Goal: Task Accomplishment & Management: Complete application form

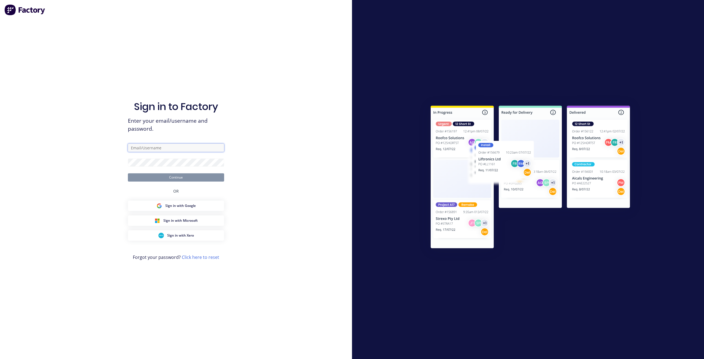
click at [163, 152] on input "text" at bounding box center [176, 148] width 96 height 8
paste input "[PERSON_NAME][EMAIL_ADDRESS][PERSON_NAME][DOMAIN_NAME]"
type input "[PERSON_NAME][EMAIL_ADDRESS][PERSON_NAME][DOMAIN_NAME]"
click at [105, 165] on div "Sign in to Factory Enter your email/username and password. [PERSON_NAME][EMAIL_…" at bounding box center [176, 179] width 352 height 359
click at [128, 173] on button "Continue" at bounding box center [176, 177] width 96 height 8
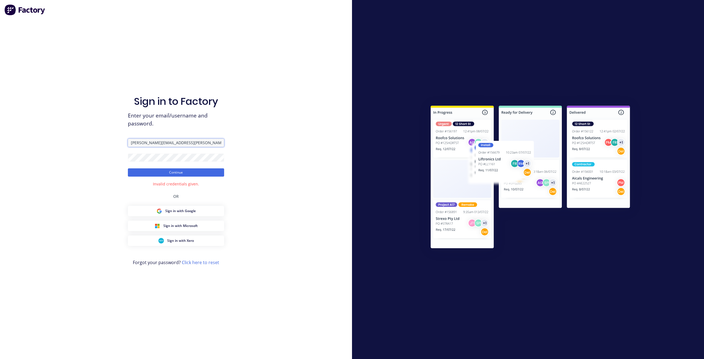
click at [201, 144] on input "[PERSON_NAME][EMAIL_ADDRESS][PERSON_NAME][DOMAIN_NAME]" at bounding box center [176, 143] width 96 height 8
click at [113, 155] on div "Sign in to Factory Enter your email/username and password. [PERSON_NAME][EMAIL_…" at bounding box center [176, 179] width 352 height 359
click at [128, 168] on button "Continue" at bounding box center [176, 172] width 96 height 8
click at [180, 144] on input "[PERSON_NAME][EMAIL_ADDRESS][PERSON_NAME][DOMAIN_NAME]" at bounding box center [176, 143] width 96 height 8
click at [161, 172] on button "Continue" at bounding box center [176, 172] width 96 height 8
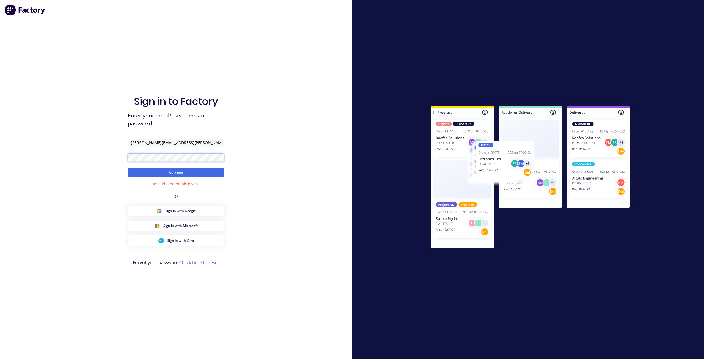
click at [88, 158] on div "Sign in to Factory Enter your email/username and password. [PERSON_NAME][EMAIL_…" at bounding box center [176, 179] width 352 height 359
click at [128, 168] on button "Continue" at bounding box center [176, 172] width 96 height 8
click at [186, 149] on form "[PERSON_NAME][EMAIL_ADDRESS][PERSON_NAME][DOMAIN_NAME] Continue" at bounding box center [176, 158] width 96 height 38
click at [185, 145] on input "[PERSON_NAME][EMAIL_ADDRESS][PERSON_NAME][DOMAIN_NAME]" at bounding box center [176, 143] width 96 height 8
click at [130, 143] on input "[PERSON_NAME][EMAIL_ADDRESS][PERSON_NAME][DOMAIN_NAME]" at bounding box center [176, 143] width 96 height 8
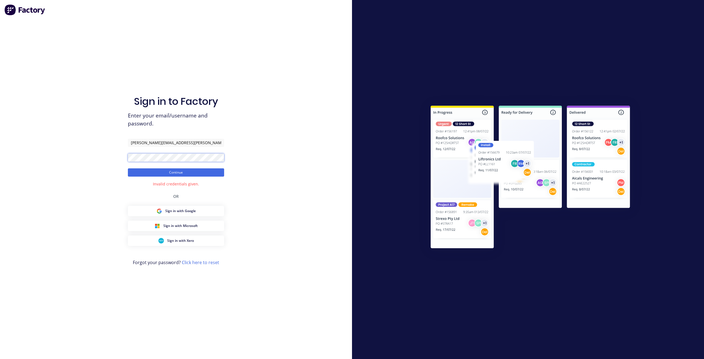
click at [111, 158] on div "Sign in to Factory Enter your email/username and password. [PERSON_NAME][EMAIL_…" at bounding box center [176, 179] width 352 height 359
click at [137, 174] on button "Continue" at bounding box center [176, 172] width 96 height 8
click at [85, 156] on div "Sign in to Factory Enter your email/username and password. [PERSON_NAME][EMAIL_…" at bounding box center [176, 179] width 352 height 359
click at [133, 174] on button "Continue" at bounding box center [176, 172] width 96 height 8
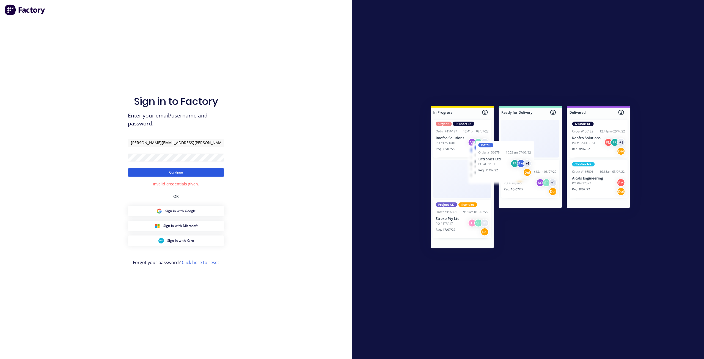
click at [133, 174] on button "Continue" at bounding box center [176, 172] width 96 height 8
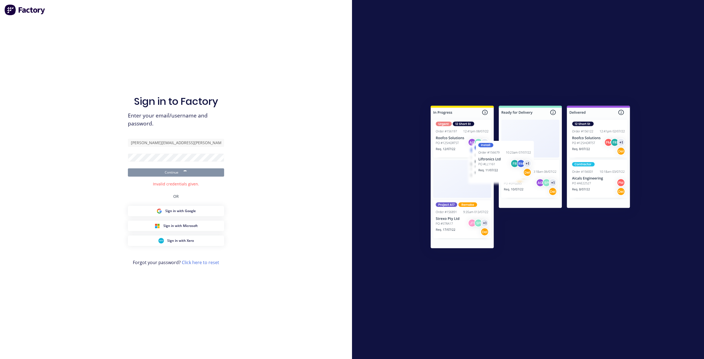
click at [133, 174] on button "Continue" at bounding box center [176, 172] width 96 height 8
click at [72, 156] on div "Sign in to Factory Enter your email/username and password. [PERSON_NAME][EMAIL_…" at bounding box center [176, 179] width 352 height 359
click at [134, 172] on button "Continue" at bounding box center [176, 172] width 96 height 8
drag, startPoint x: 184, startPoint y: 143, endPoint x: 92, endPoint y: 141, distance: 92.4
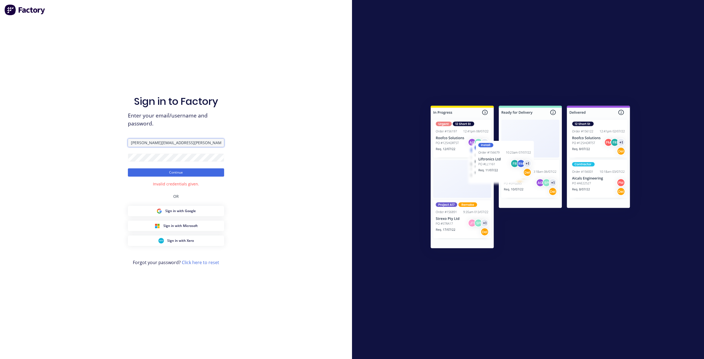
click at [92, 141] on div "Sign in to Factory Enter your email/username and password. [PERSON_NAME][EMAIL_…" at bounding box center [176, 179] width 352 height 359
click at [105, 156] on div "Sign in to Factory Enter your email/username and password. Continue Invalid cre…" at bounding box center [176, 179] width 352 height 359
click at [173, 146] on input "text" at bounding box center [176, 143] width 96 height 8
paste input "14August2@25"
type input "14August2@25"
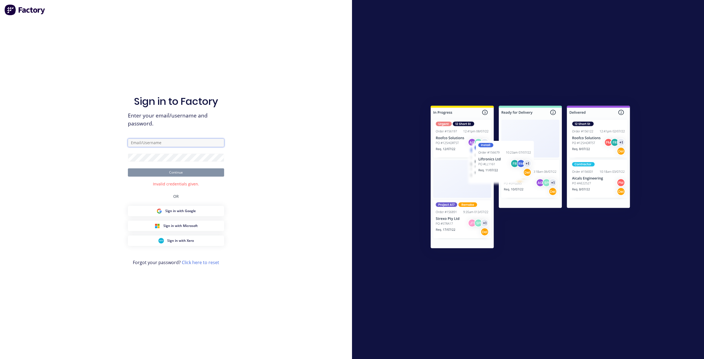
click at [152, 141] on input "text" at bounding box center [176, 143] width 96 height 8
paste input "[PERSON_NAME][EMAIL_ADDRESS][PERSON_NAME][DOMAIN_NAME]"
type input "[PERSON_NAME][EMAIL_ADDRESS][PERSON_NAME][DOMAIN_NAME]"
click at [97, 185] on div "Sign in to Factory Enter your email/username and password. [PERSON_NAME][EMAIL_…" at bounding box center [176, 179] width 352 height 359
click at [139, 174] on button "Continue" at bounding box center [176, 172] width 96 height 8
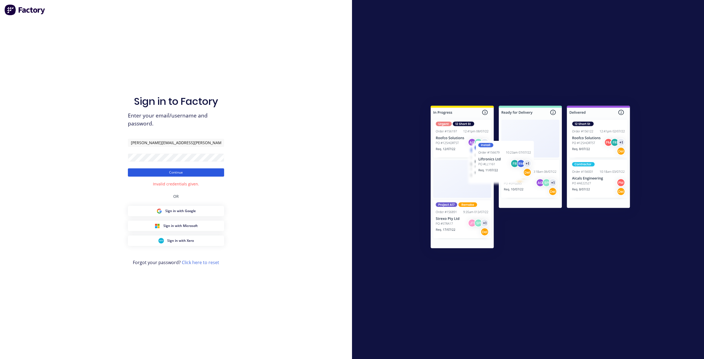
click at [139, 174] on button "Continue" at bounding box center [176, 172] width 96 height 8
